Goal: Information Seeking & Learning: Learn about a topic

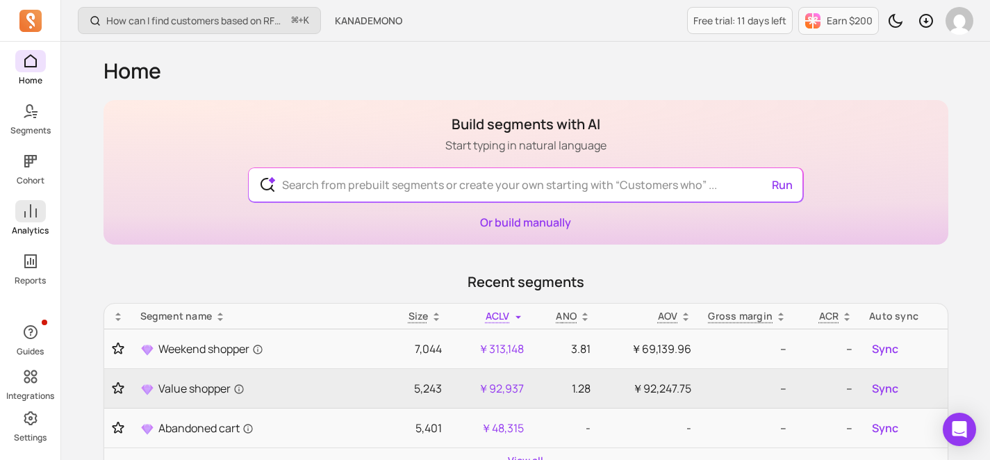
click at [26, 217] on icon at bounding box center [30, 211] width 17 height 17
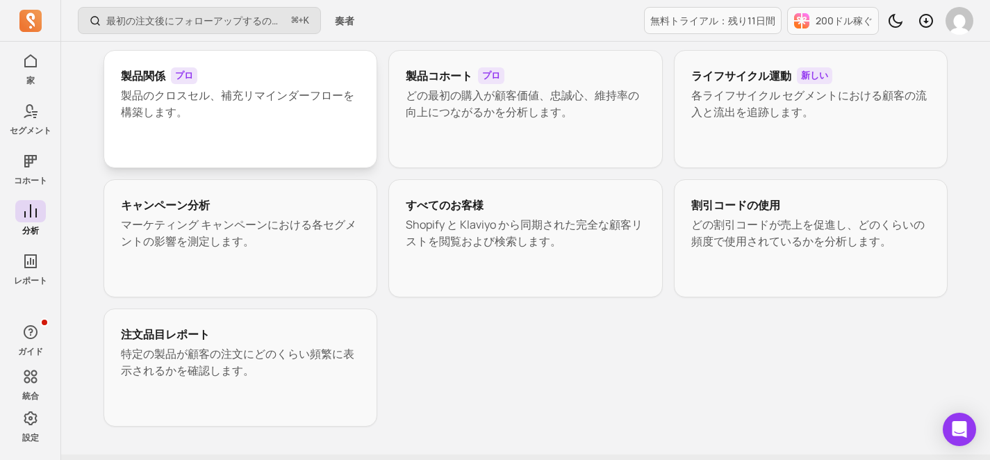
scroll to position [297, 0]
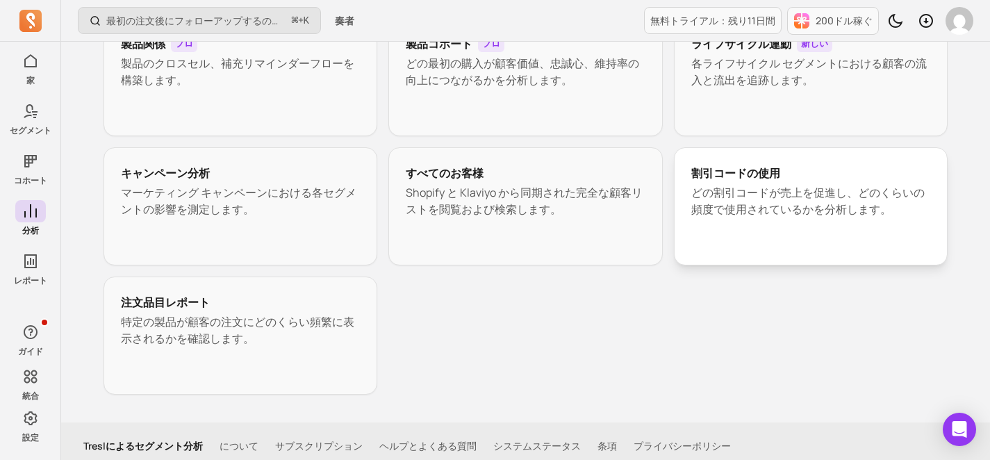
click at [769, 172] on font "割引コードの使用" at bounding box center [735, 172] width 89 height 15
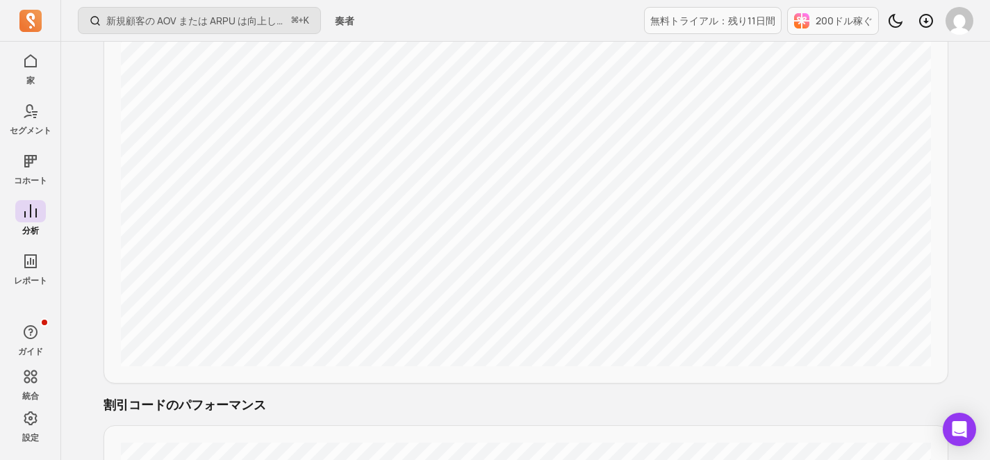
scroll to position [352, 0]
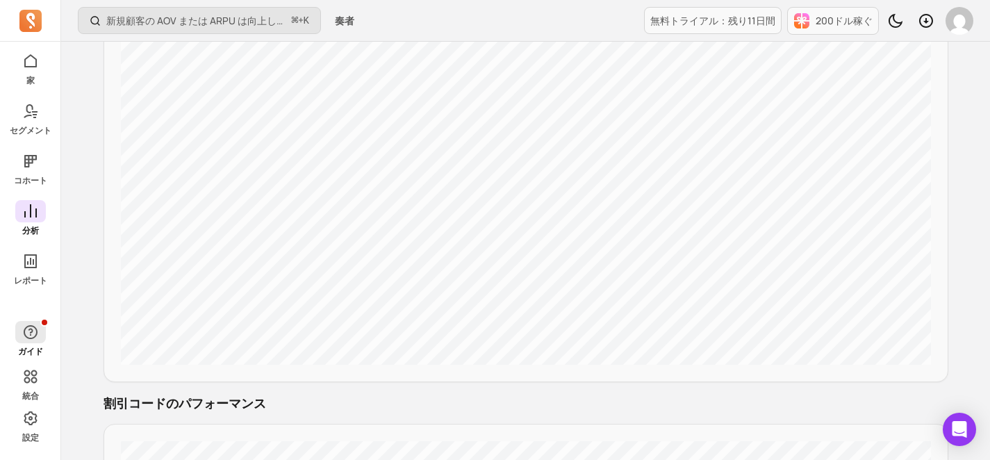
click at [37, 335] on icon "button" at bounding box center [30, 332] width 17 height 17
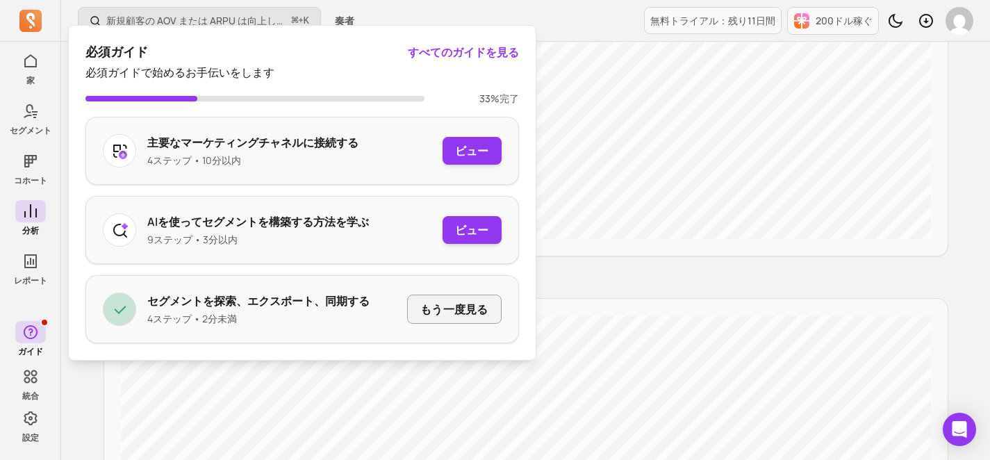
scroll to position [478, 0]
click at [665, 262] on div "フィルター 過去90日間 [DATE] - [DATE] RUG2506 DCH2507 CUR2508A ダクト2507 天飛雷 デフォルトにリセット デフ…" at bounding box center [525, 297] width 844 height 1235
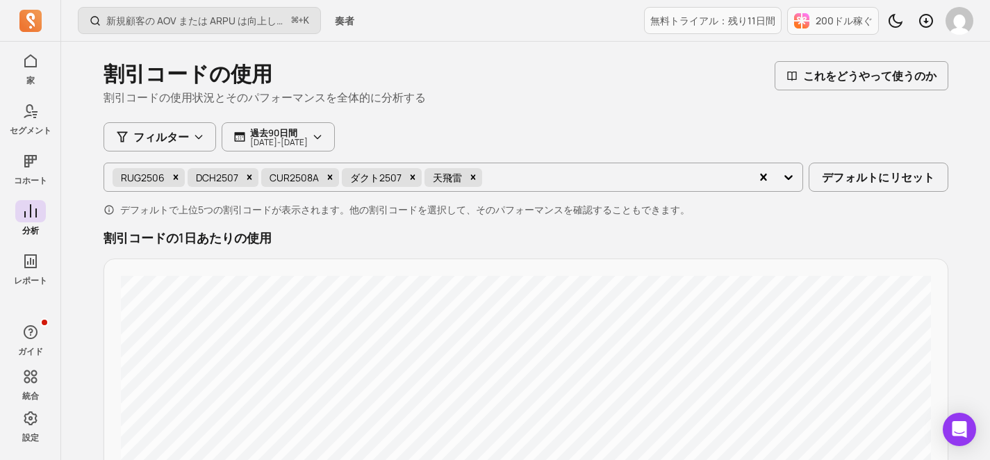
scroll to position [0, 0]
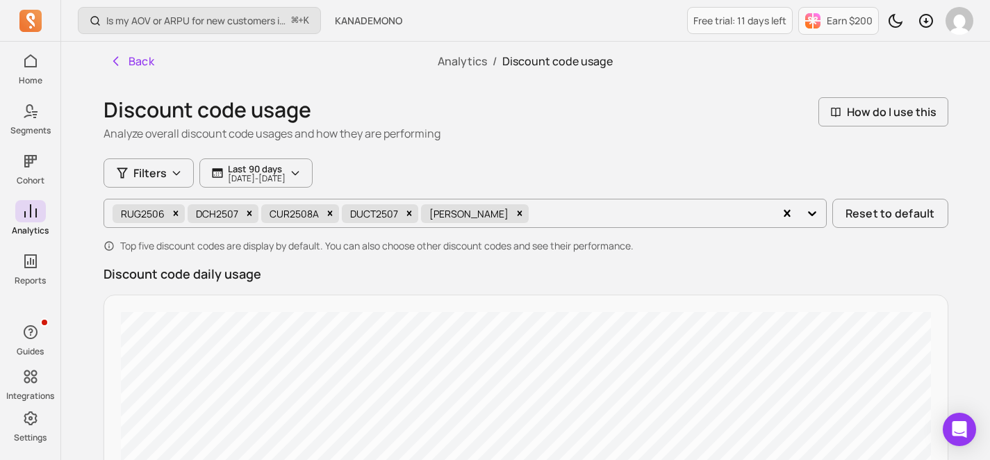
click at [550, 133] on div "Discount code usage Analyze overall discount code usages and how they are perfo…" at bounding box center [525, 119] width 844 height 44
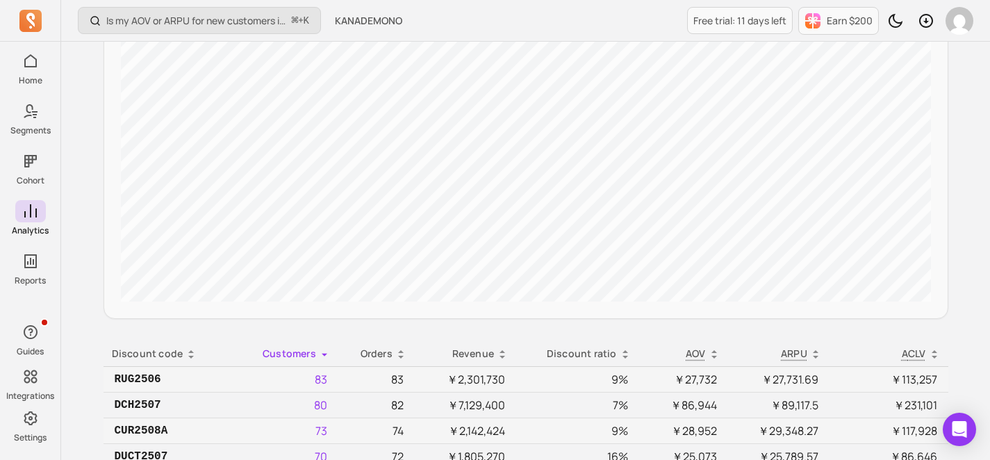
scroll to position [996, 0]
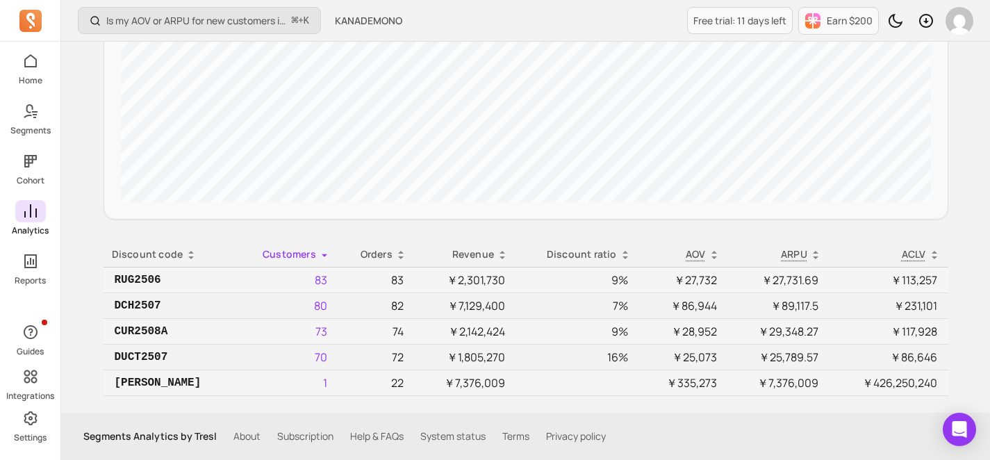
click at [33, 212] on icon at bounding box center [30, 211] width 17 height 17
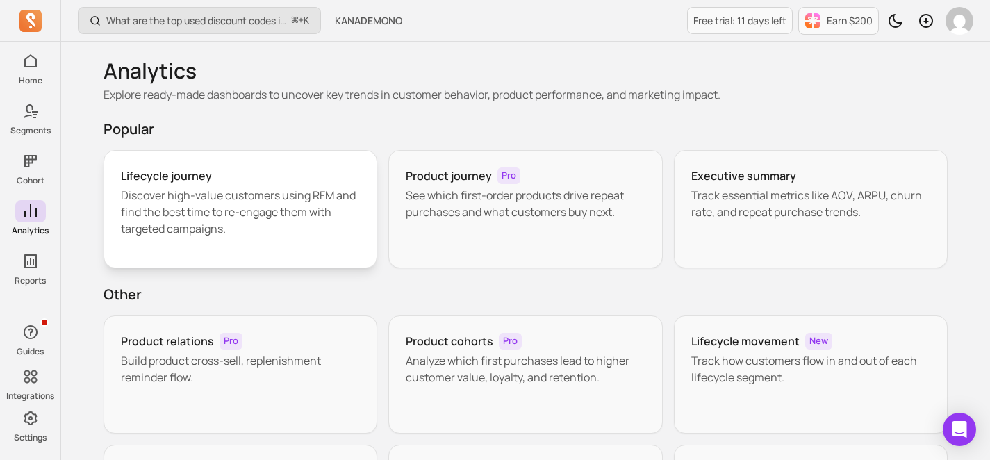
click at [251, 230] on p "Discover high-value customers using RFM and find the best time to re-engage the…" at bounding box center [241, 212] width 240 height 50
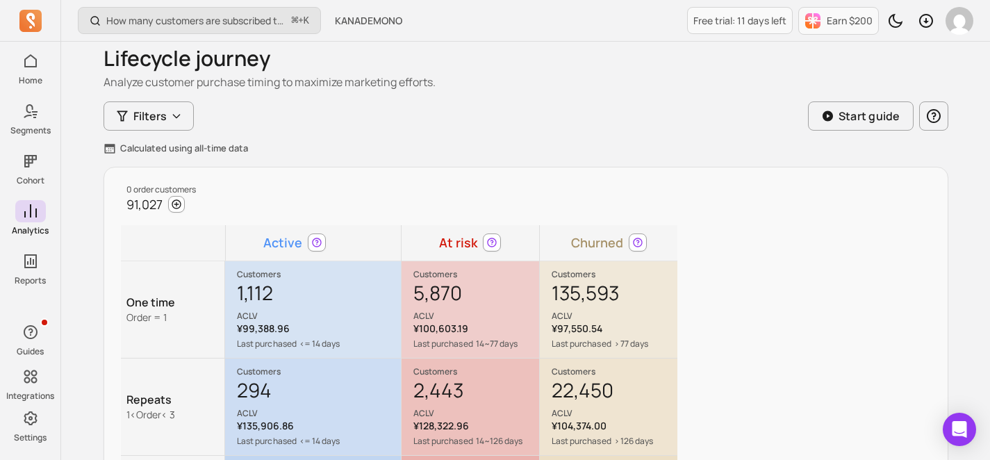
scroll to position [62, 0]
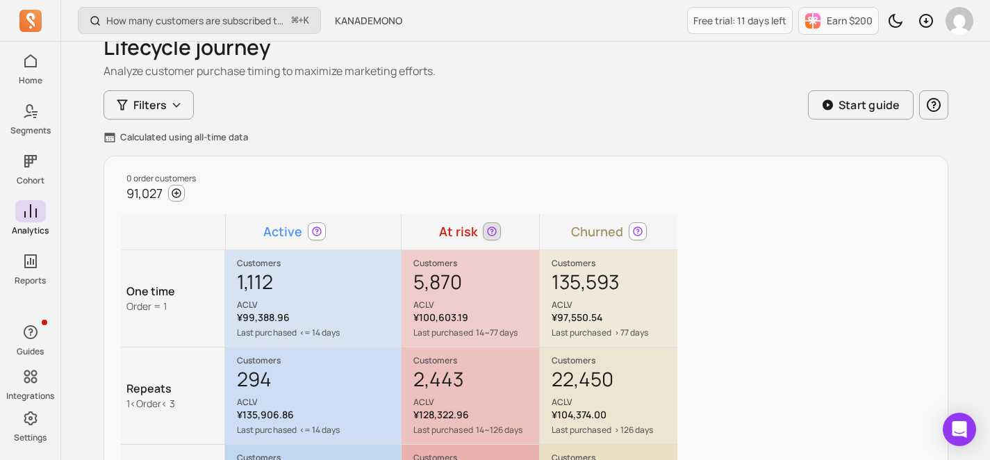
click at [491, 235] on icon at bounding box center [491, 230] width 9 height 9
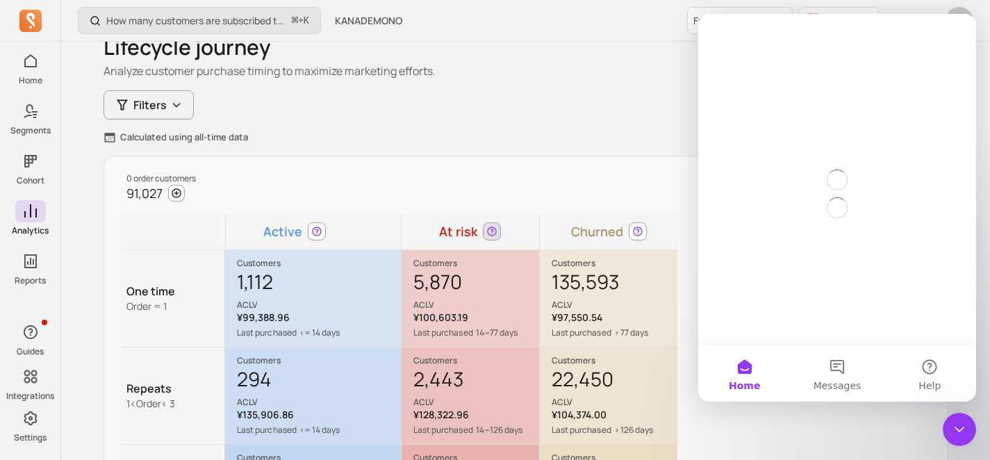
scroll to position [0, 0]
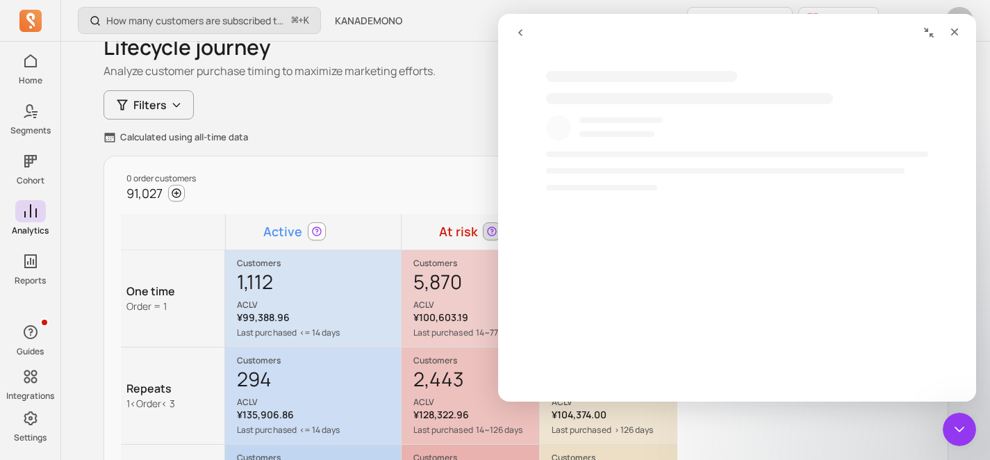
click at [491, 235] on icon at bounding box center [491, 230] width 9 height 9
click at [515, 35] on icon "go back" at bounding box center [520, 32] width 11 height 11
